Goal: Navigation & Orientation: Understand site structure

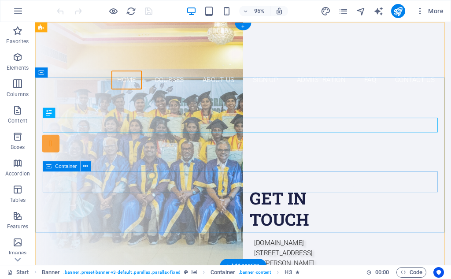
click at [349, 199] on div "Our Courses Sign up now" at bounding box center [254, 223] width 416 height 49
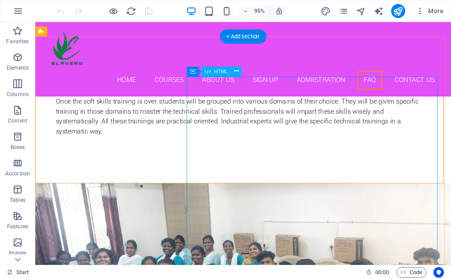
scroll to position [4182, 0]
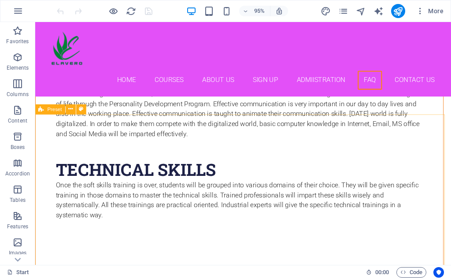
click at [53, 111] on span "Preset" at bounding box center [55, 109] width 15 height 5
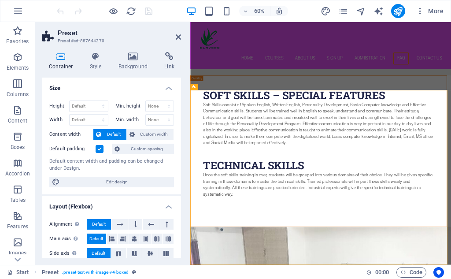
scroll to position [4312, 0]
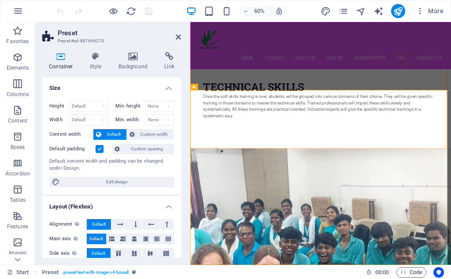
drag, startPoint x: 244, startPoint y: 132, endPoint x: 329, endPoint y: 253, distance: 147.7
click at [134, 61] on h4 "Background" at bounding box center [135, 61] width 46 height 19
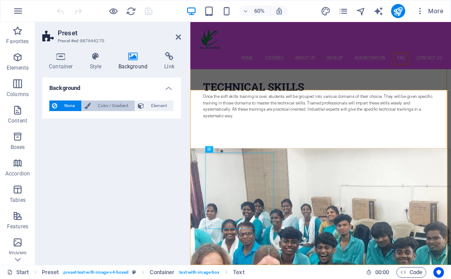
click at [108, 105] on span "Color / Gradient" at bounding box center [112, 105] width 39 height 11
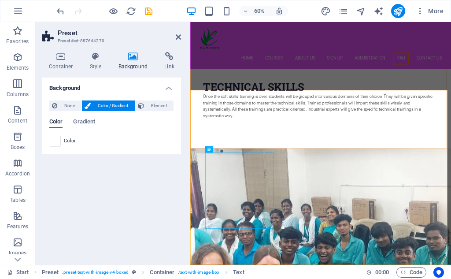
click at [49, 138] on div "None Color / Gradient Element Stretch background to full-width Color overlay Pl…" at bounding box center [111, 123] width 139 height 60
click at [51, 137] on span at bounding box center [55, 141] width 10 height 10
click at [180, 37] on icon at bounding box center [178, 36] width 5 height 7
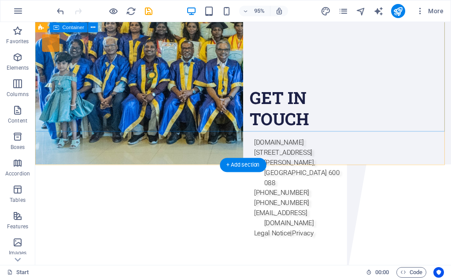
scroll to position [0, 0]
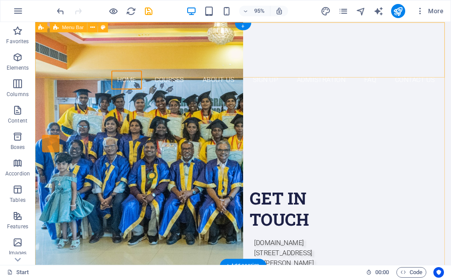
click at [324, 69] on div "Home Courses About Us Sign up Admiistration FAQ Contact Us" at bounding box center [254, 61] width 438 height 78
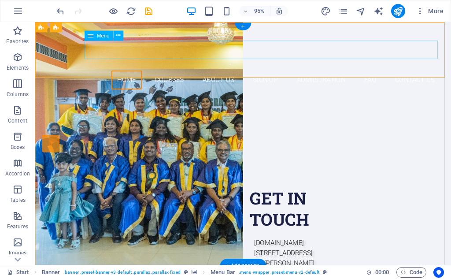
click at [195, 73] on nav "Home Courses About Us Sign up Admiistration FAQ Contact Us" at bounding box center [254, 83] width 416 height 20
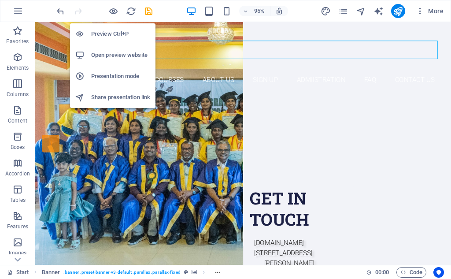
click at [108, 33] on h6 "Preview Ctrl+P" at bounding box center [120, 34] width 59 height 11
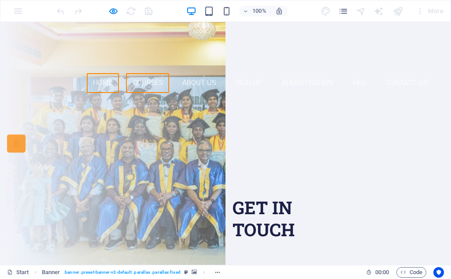
click at [152, 73] on link "Courses" at bounding box center [147, 83] width 43 height 20
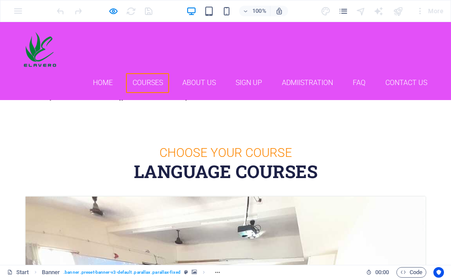
scroll to position [460, 0]
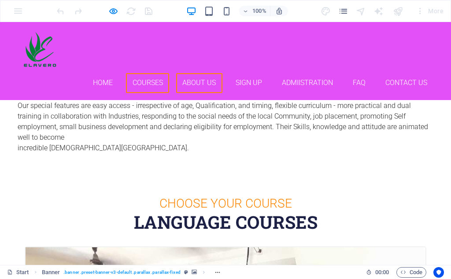
click at [198, 73] on link "About Us" at bounding box center [199, 83] width 46 height 20
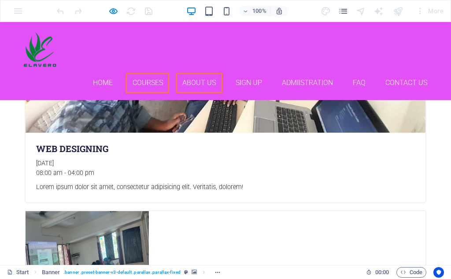
scroll to position [2021, 0]
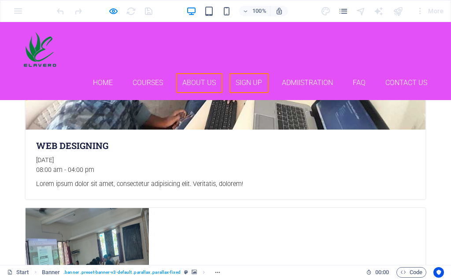
click at [241, 73] on link "Sign up" at bounding box center [249, 83] width 39 height 20
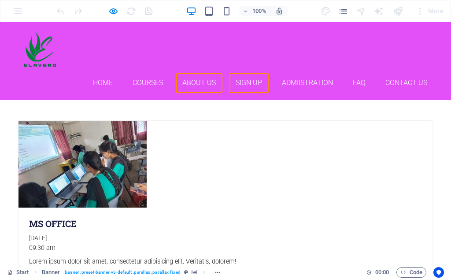
scroll to position [2345, 0]
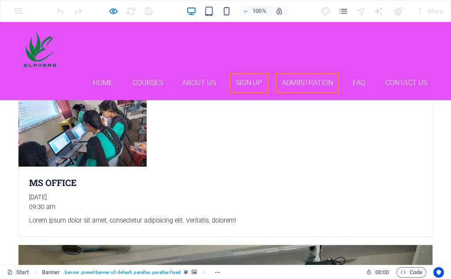
click at [303, 73] on link "Admiistration" at bounding box center [308, 83] width 64 height 20
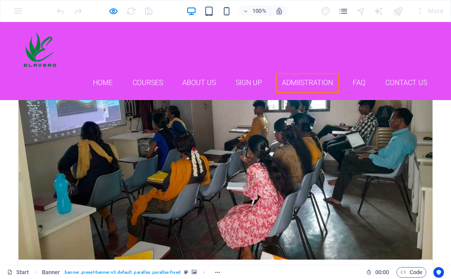
scroll to position [2614, 0]
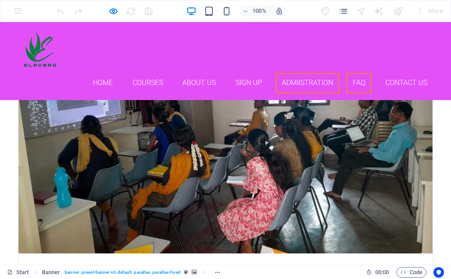
click at [351, 73] on link "FAQ" at bounding box center [359, 83] width 26 height 20
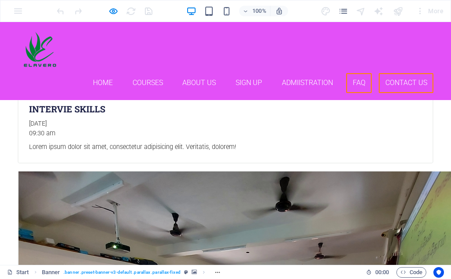
click at [393, 73] on link "Contact Us" at bounding box center [406, 83] width 55 height 20
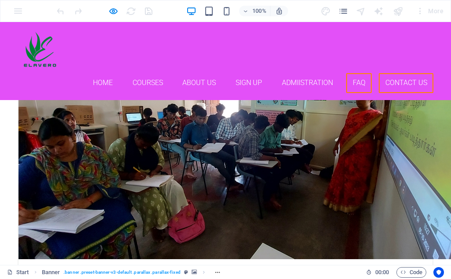
scroll to position [3813, 0]
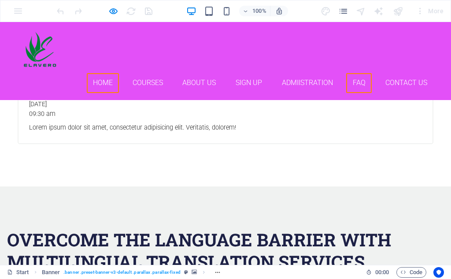
click at [95, 73] on link "Home" at bounding box center [103, 83] width 33 height 20
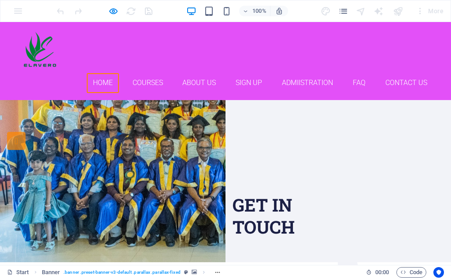
scroll to position [0, 0]
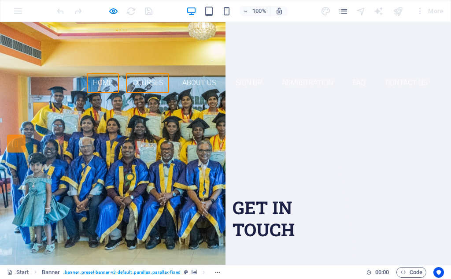
click at [147, 73] on link "Courses" at bounding box center [147, 83] width 43 height 20
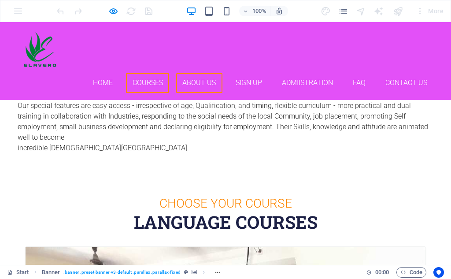
click at [197, 73] on link "About Us" at bounding box center [199, 83] width 46 height 20
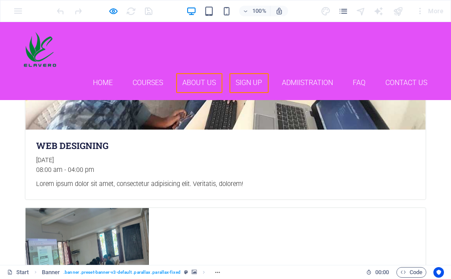
click at [234, 73] on link "Sign up" at bounding box center [249, 83] width 39 height 20
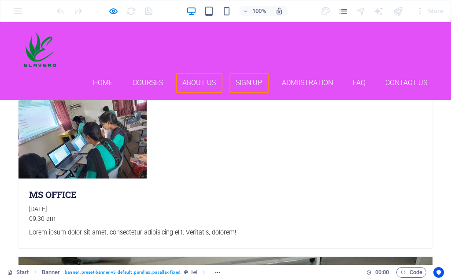
scroll to position [2345, 0]
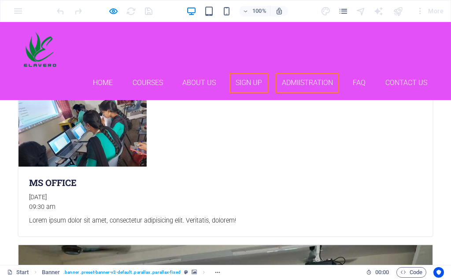
click at [306, 73] on link "Admiistration" at bounding box center [308, 83] width 64 height 20
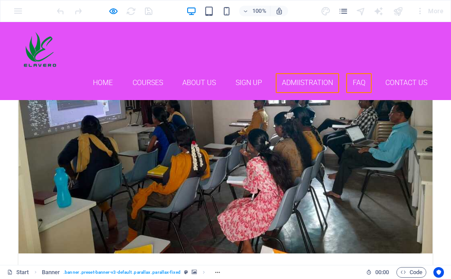
click at [353, 73] on link "FAQ" at bounding box center [359, 83] width 26 height 20
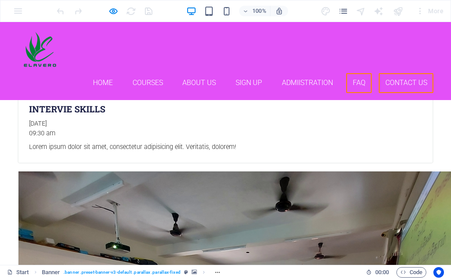
click at [393, 73] on link "Contact Us" at bounding box center [406, 83] width 55 height 20
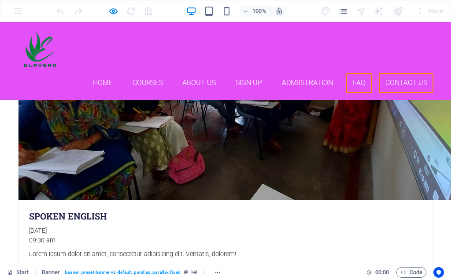
scroll to position [3813, 0]
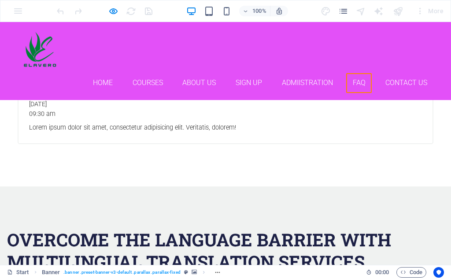
click at [363, 73] on link "FAQ" at bounding box center [359, 83] width 26 height 20
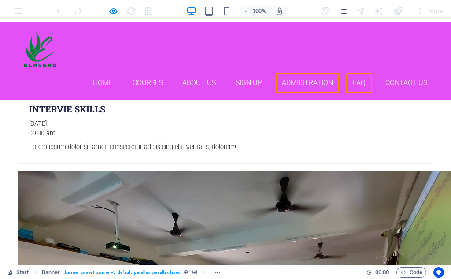
click at [309, 73] on link "Admiistration" at bounding box center [308, 83] width 64 height 20
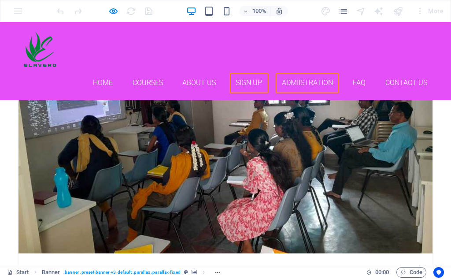
click at [251, 73] on link "Sign up" at bounding box center [249, 83] width 39 height 20
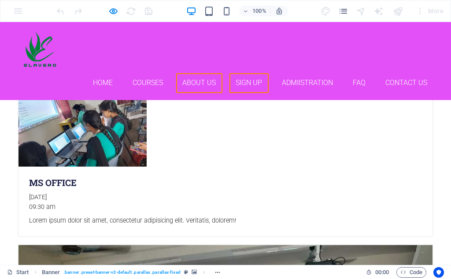
click at [204, 73] on link "About Us" at bounding box center [199, 83] width 46 height 20
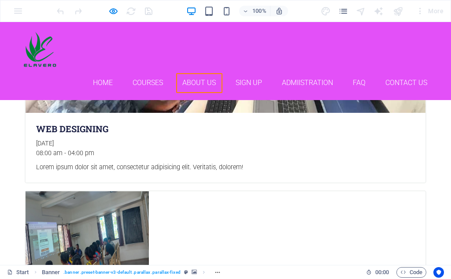
scroll to position [2021, 0]
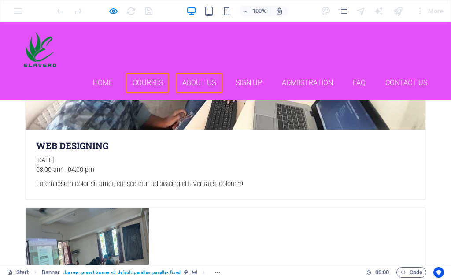
click at [156, 73] on link "Courses" at bounding box center [147, 83] width 43 height 20
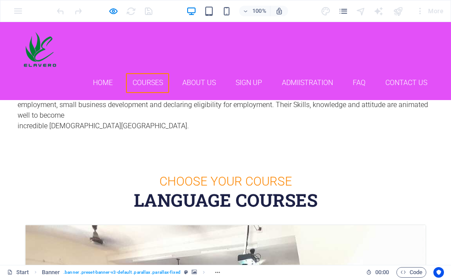
scroll to position [460, 0]
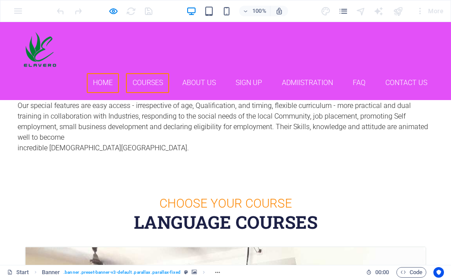
click at [104, 73] on link "Home" at bounding box center [103, 83] width 33 height 20
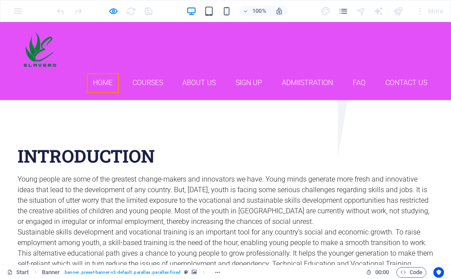
scroll to position [0, 0]
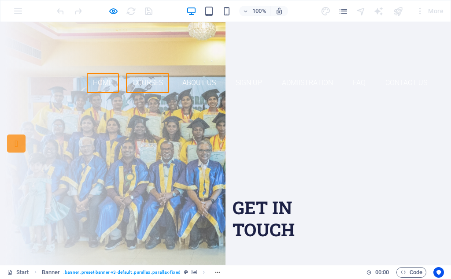
click at [150, 73] on link "Courses" at bounding box center [147, 83] width 43 height 20
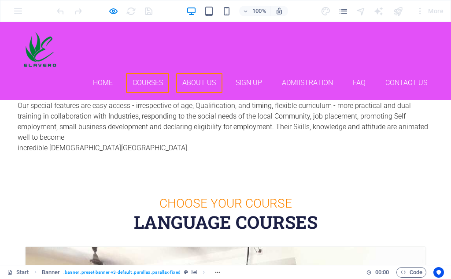
click at [198, 73] on link "About Us" at bounding box center [199, 83] width 46 height 20
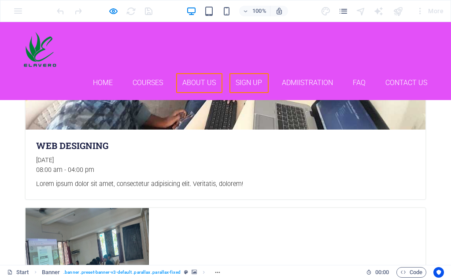
click at [237, 73] on link "Sign up" at bounding box center [249, 83] width 39 height 20
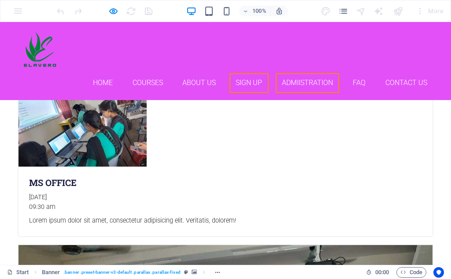
click at [289, 73] on link "Admiistration" at bounding box center [308, 83] width 64 height 20
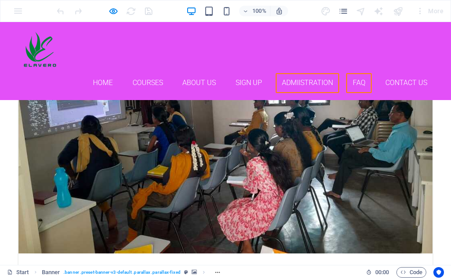
click at [354, 73] on link "FAQ" at bounding box center [359, 83] width 26 height 20
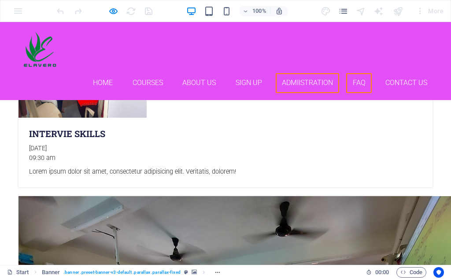
scroll to position [3418, 0]
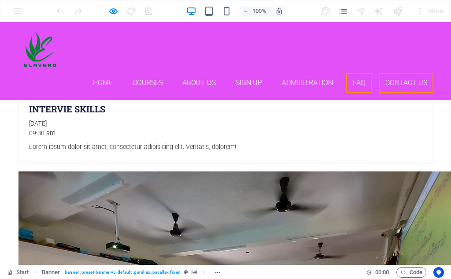
click at [405, 73] on link "Contact Us" at bounding box center [406, 83] width 55 height 20
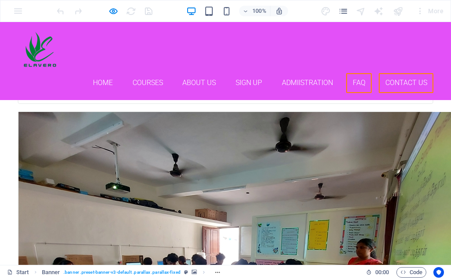
scroll to position [3813, 0]
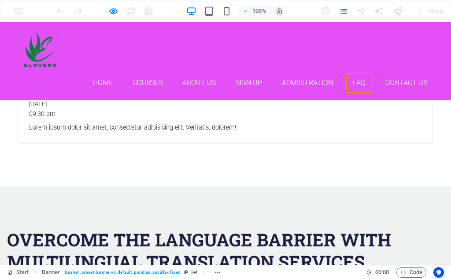
drag, startPoint x: 358, startPoint y: 46, endPoint x: 338, endPoint y: 48, distance: 20.3
click at [356, 73] on link "FAQ" at bounding box center [359, 83] width 26 height 20
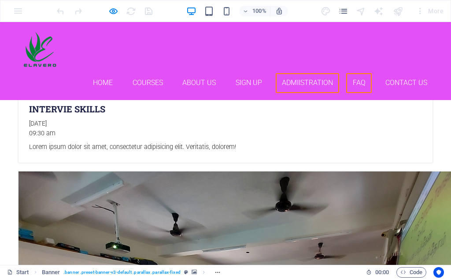
click at [319, 73] on link "Admiistration" at bounding box center [308, 83] width 64 height 20
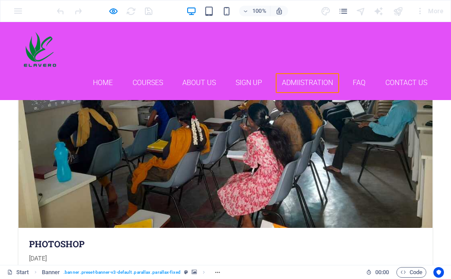
scroll to position [2614, 0]
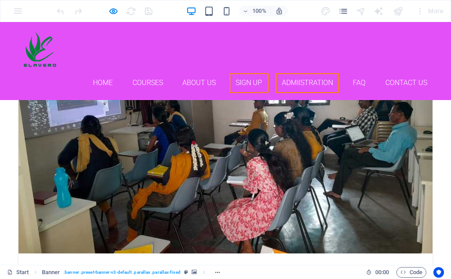
click at [249, 73] on link "Sign up" at bounding box center [249, 83] width 39 height 20
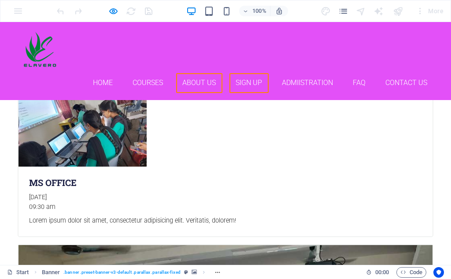
click at [200, 73] on link "About Us" at bounding box center [199, 83] width 46 height 20
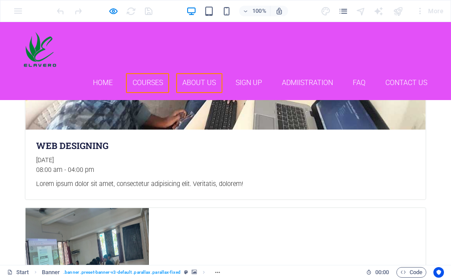
click at [145, 73] on link "Courses" at bounding box center [147, 83] width 43 height 20
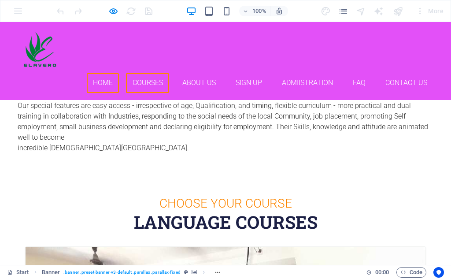
click at [93, 73] on link "Home" at bounding box center [103, 83] width 33 height 20
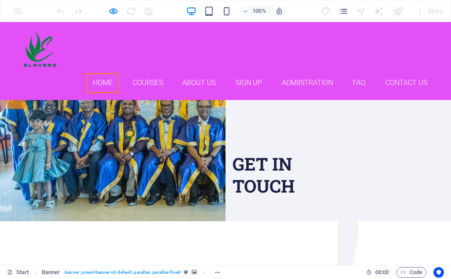
scroll to position [0, 0]
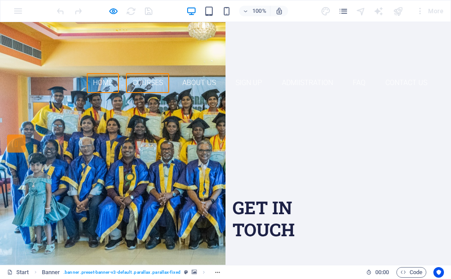
click at [156, 73] on link "Courses" at bounding box center [147, 83] width 43 height 20
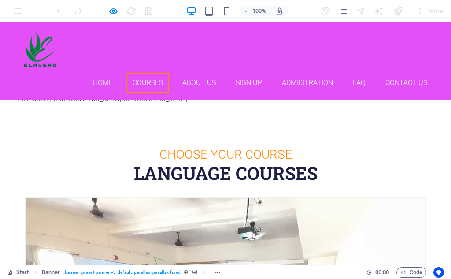
scroll to position [460, 0]
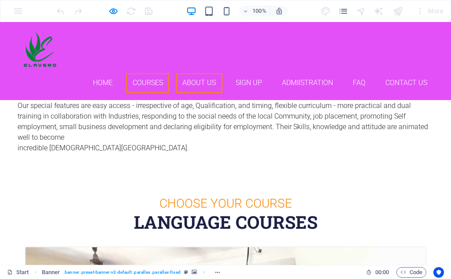
click at [192, 73] on link "About Us" at bounding box center [199, 83] width 46 height 20
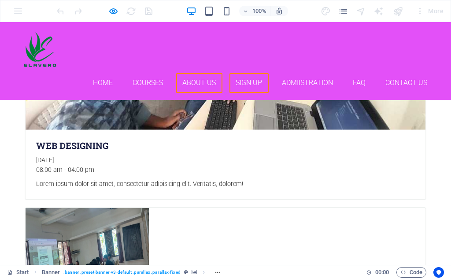
click at [237, 73] on link "Sign up" at bounding box center [249, 83] width 39 height 20
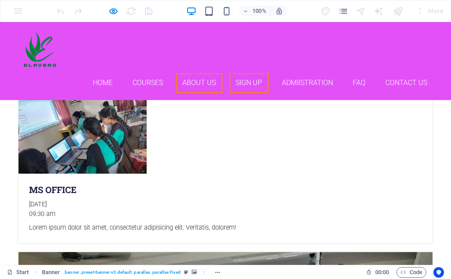
scroll to position [2345, 0]
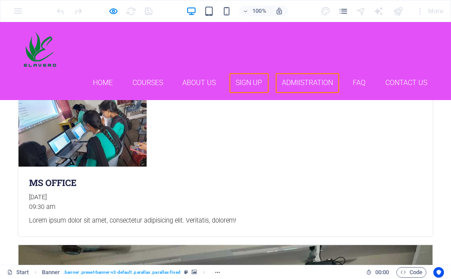
click at [307, 73] on link "Admiistration" at bounding box center [308, 83] width 64 height 20
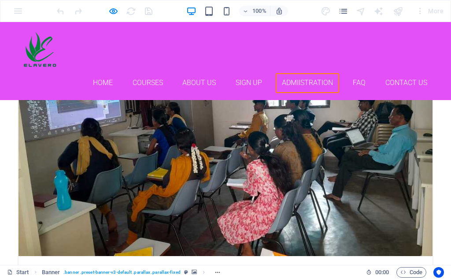
scroll to position [2614, 0]
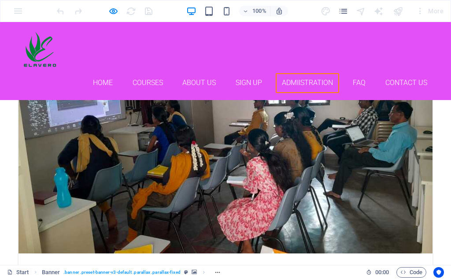
click at [343, 73] on ul "Home Courses About Us Sign up Admiistration FAQ Contact Us" at bounding box center [226, 83] width 416 height 20
click at [353, 73] on link "FAQ" at bounding box center [359, 83] width 26 height 20
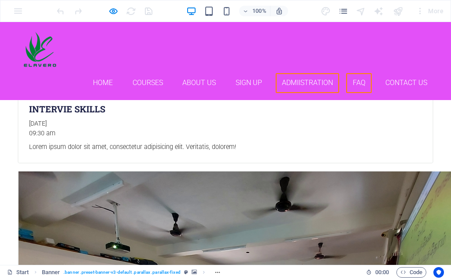
click at [306, 73] on link "Admiistration" at bounding box center [308, 83] width 64 height 20
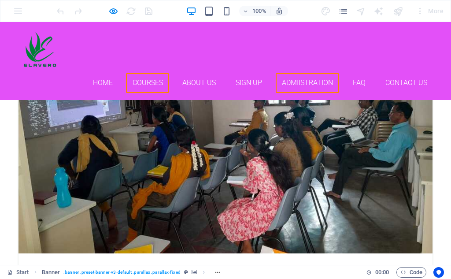
click at [148, 73] on link "Courses" at bounding box center [147, 83] width 43 height 20
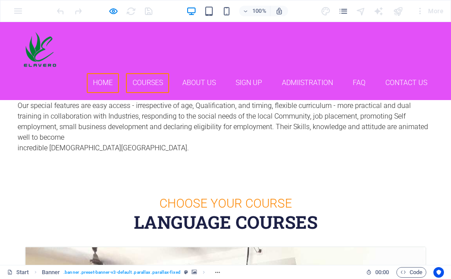
click at [108, 73] on link "Home" at bounding box center [103, 83] width 33 height 20
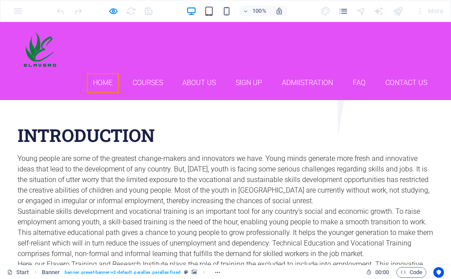
scroll to position [0, 0]
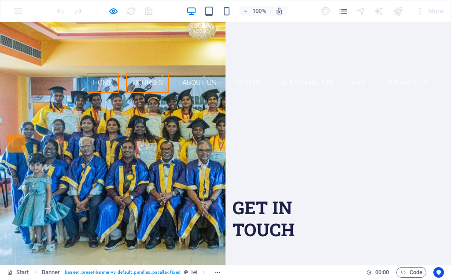
click at [151, 73] on link "Courses" at bounding box center [147, 83] width 43 height 20
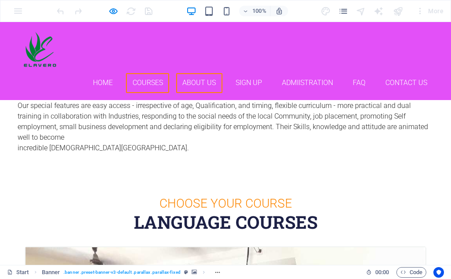
click at [197, 73] on link "About Us" at bounding box center [199, 83] width 46 height 20
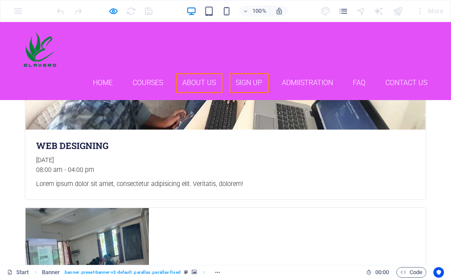
click at [242, 73] on link "Sign up" at bounding box center [249, 83] width 39 height 20
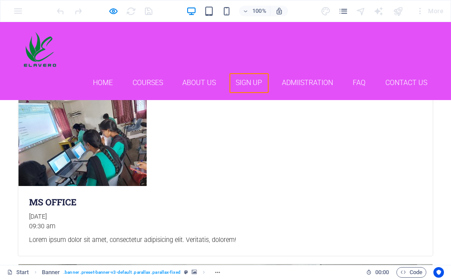
scroll to position [2345, 0]
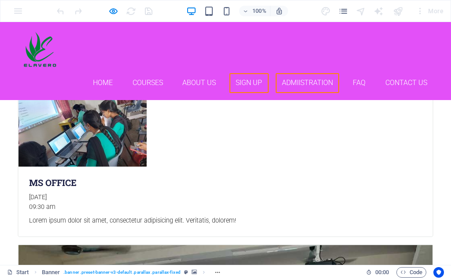
click at [320, 73] on link "Admiistration" at bounding box center [308, 83] width 64 height 20
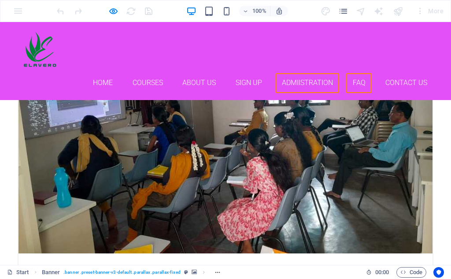
click at [364, 73] on link "FAQ" at bounding box center [359, 83] width 26 height 20
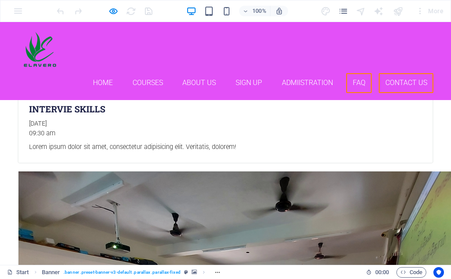
click at [388, 73] on link "Contact Us" at bounding box center [406, 83] width 55 height 20
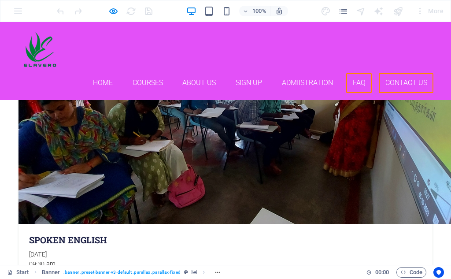
scroll to position [3813, 0]
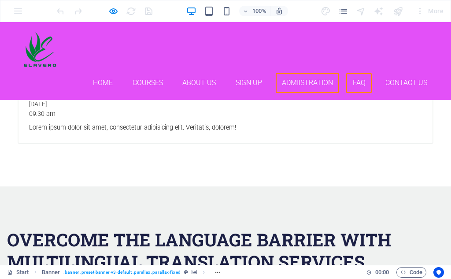
click at [314, 73] on link "Admiistration" at bounding box center [308, 83] width 64 height 20
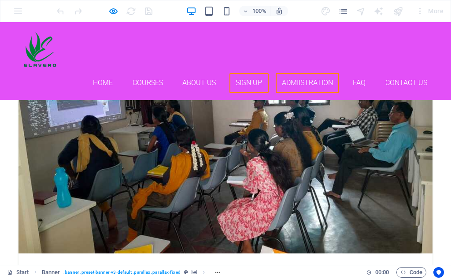
click at [241, 73] on link "Sign up" at bounding box center [249, 83] width 39 height 20
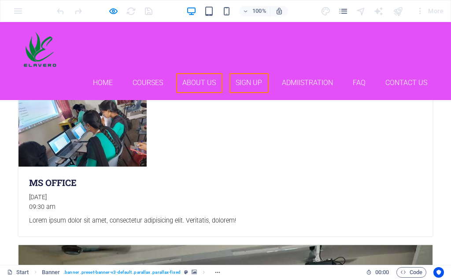
click at [198, 73] on link "About Us" at bounding box center [199, 83] width 46 height 20
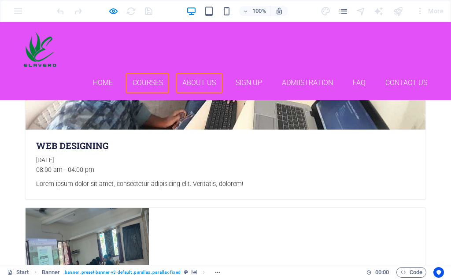
click at [135, 73] on link "Courses" at bounding box center [147, 83] width 43 height 20
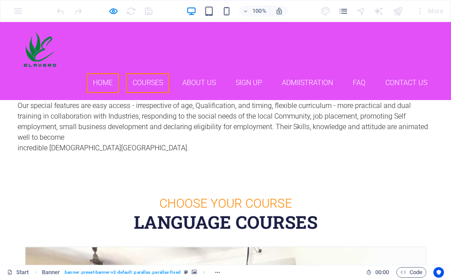
click at [107, 73] on link "Home" at bounding box center [103, 83] width 33 height 20
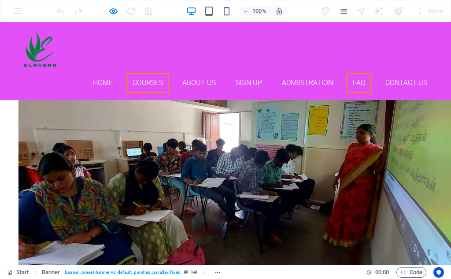
click at [160, 73] on link "Courses" at bounding box center [147, 83] width 43 height 20
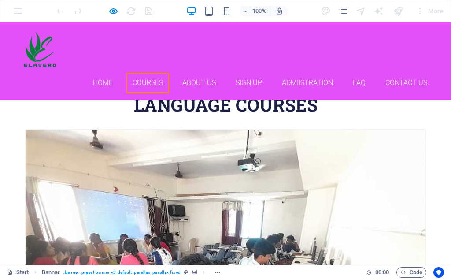
scroll to position [460, 0]
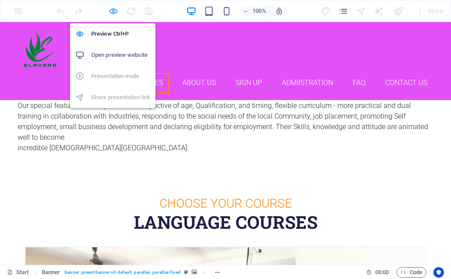
click at [113, 12] on icon "button" at bounding box center [113, 11] width 10 height 10
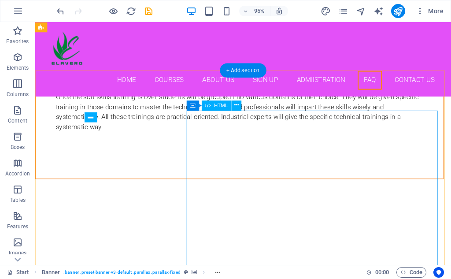
scroll to position [4226, 0]
